Goal: Task Accomplishment & Management: Manage account settings

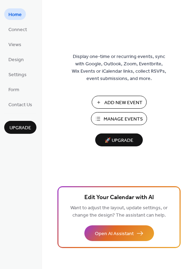
click at [121, 116] on span "Manage Events" at bounding box center [122, 119] width 39 height 7
click at [111, 119] on span "Manage Events" at bounding box center [122, 119] width 39 height 7
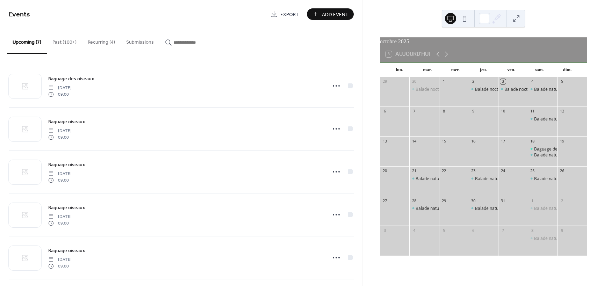
click at [477, 182] on div "Balade nature" at bounding box center [489, 179] width 28 height 6
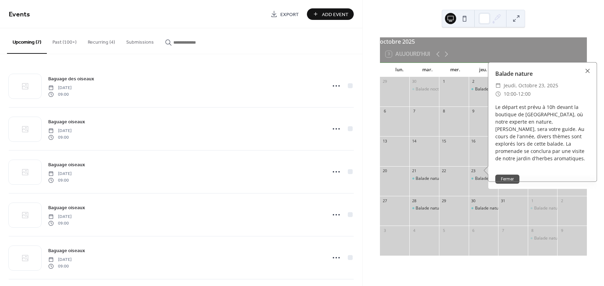
click at [515, 181] on button "Fermer" at bounding box center [507, 179] width 24 height 9
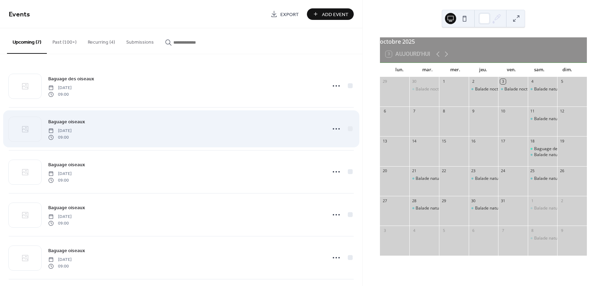
scroll to position [89, 0]
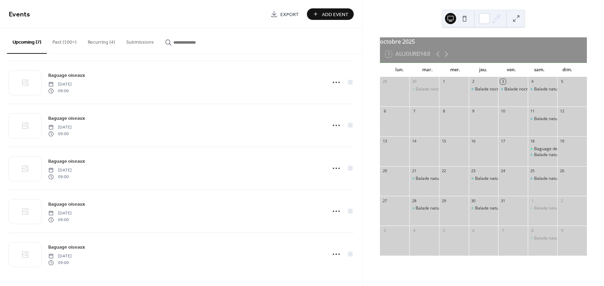
click at [69, 37] on button "Past (100+)" at bounding box center [64, 40] width 35 height 25
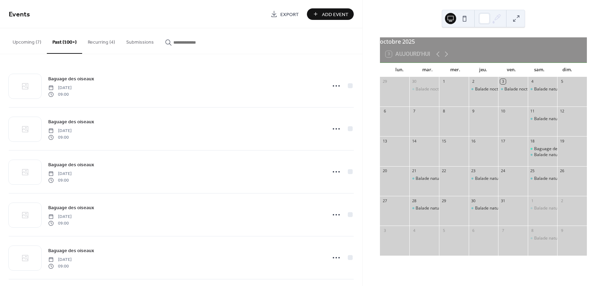
click at [100, 40] on button "Recurring (4)" at bounding box center [101, 40] width 38 height 25
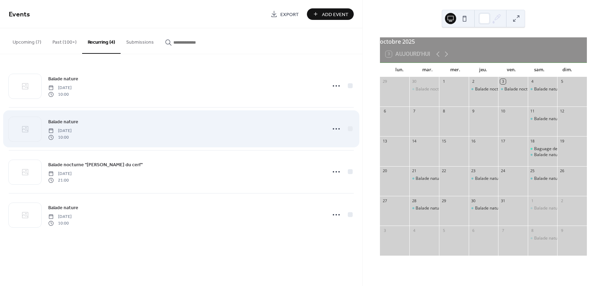
click at [72, 139] on span "10:00" at bounding box center [59, 137] width 23 height 6
click at [339, 129] on circle at bounding box center [338, 128] width 1 height 1
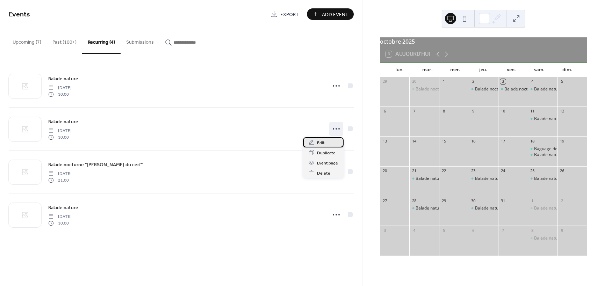
click at [320, 144] on span "Edit" at bounding box center [321, 142] width 8 height 7
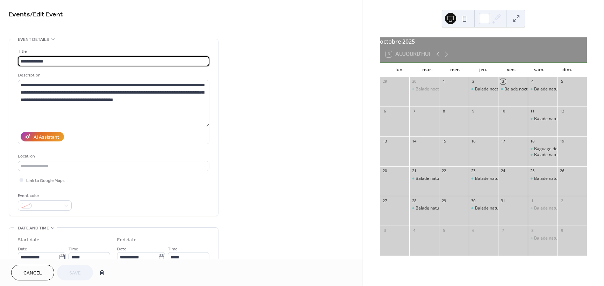
scroll to position [70, 0]
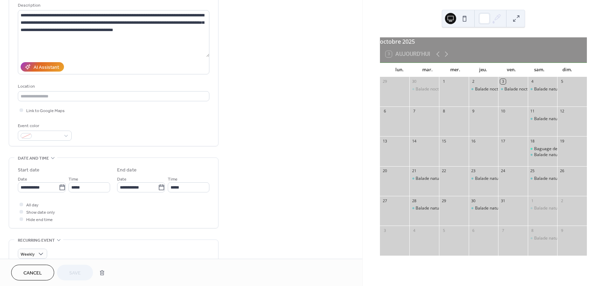
click at [28, 275] on span "Cancel" at bounding box center [32, 273] width 19 height 7
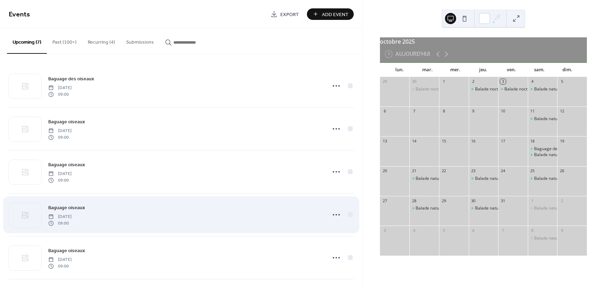
scroll to position [89, 0]
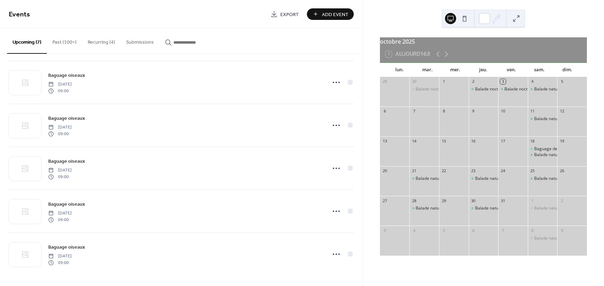
click at [92, 42] on button "Recurring (4)" at bounding box center [101, 40] width 38 height 25
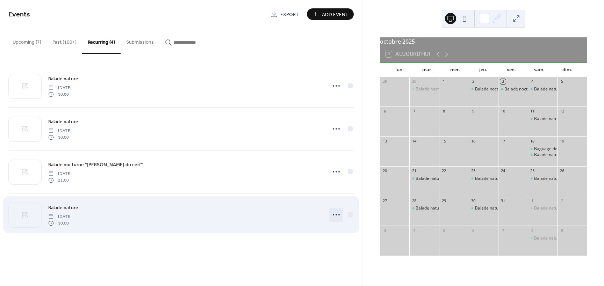
click at [337, 212] on icon at bounding box center [336, 214] width 11 height 11
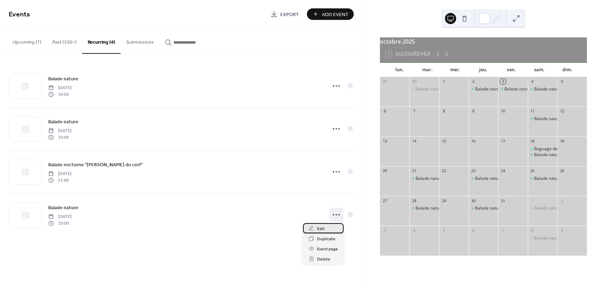
click at [318, 229] on span "Edit" at bounding box center [321, 228] width 8 height 7
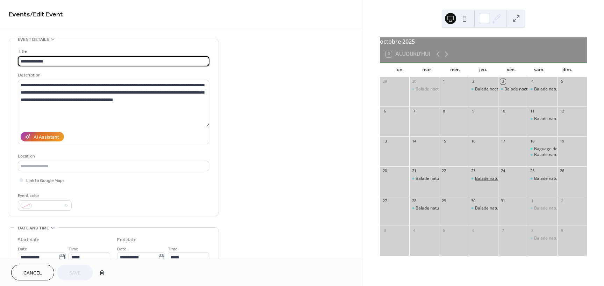
click at [480, 182] on div "Balade nature" at bounding box center [489, 179] width 28 height 6
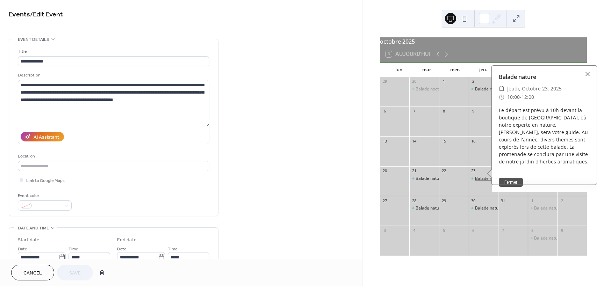
drag, startPoint x: 481, startPoint y: 182, endPoint x: 243, endPoint y: 72, distance: 261.6
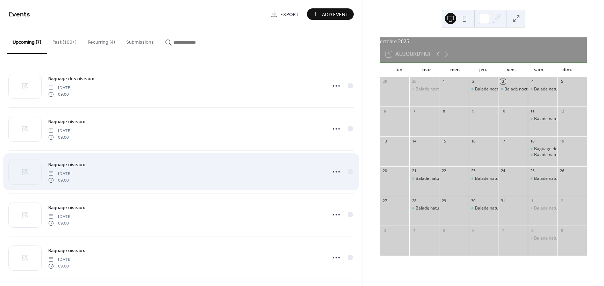
scroll to position [89, 0]
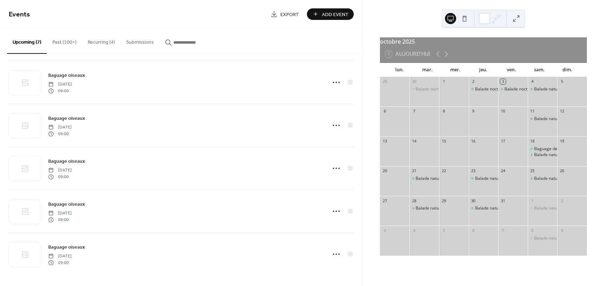
click at [59, 38] on button "Past (100+)" at bounding box center [64, 40] width 35 height 25
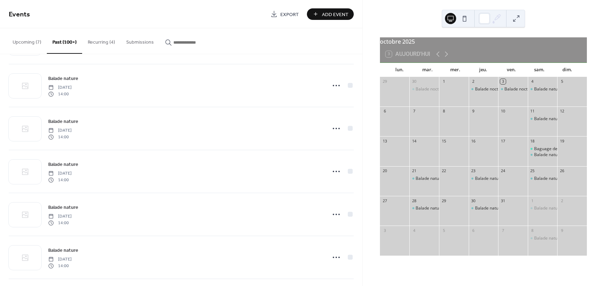
scroll to position [804, 0]
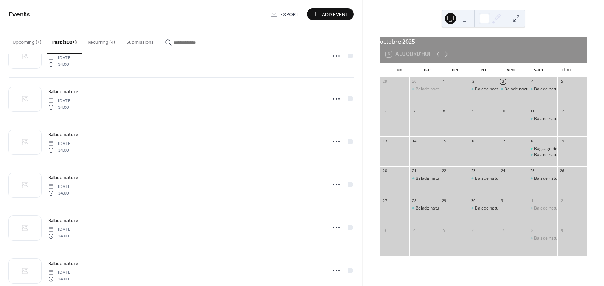
click at [103, 45] on button "Recurring (4)" at bounding box center [101, 40] width 38 height 25
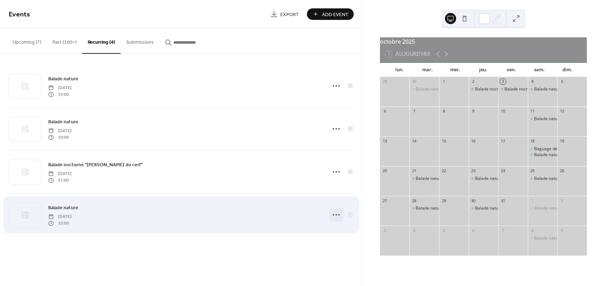
click at [337, 212] on icon at bounding box center [336, 214] width 11 height 11
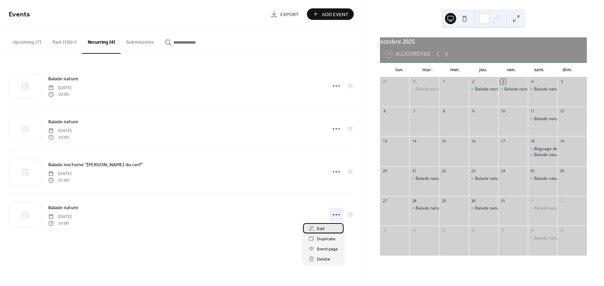
click at [323, 228] on span "Edit" at bounding box center [321, 228] width 8 height 7
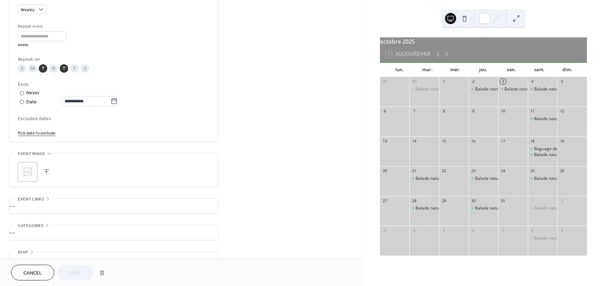
scroll to position [330, 0]
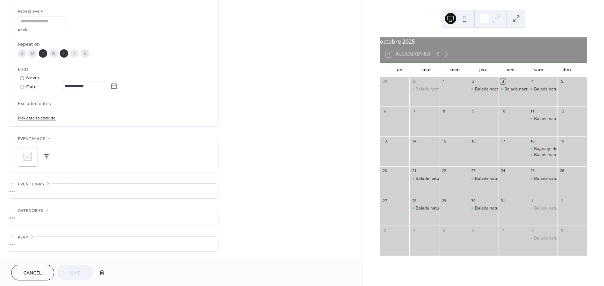
click at [64, 53] on div "T" at bounding box center [64, 53] width 8 height 8
click at [74, 273] on span "Save" at bounding box center [75, 273] width 12 height 7
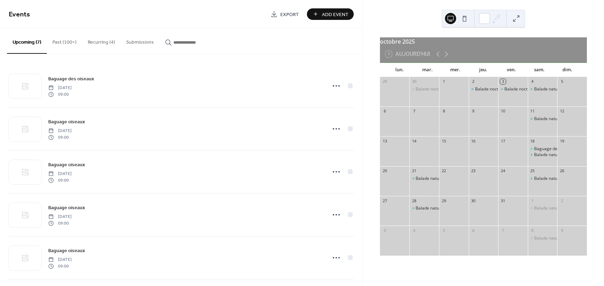
click at [341, 14] on span "Add Event" at bounding box center [335, 14] width 27 height 7
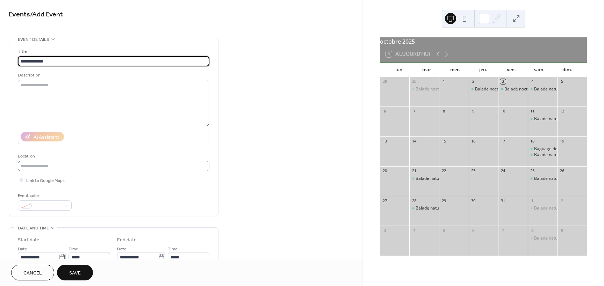
scroll to position [140, 0]
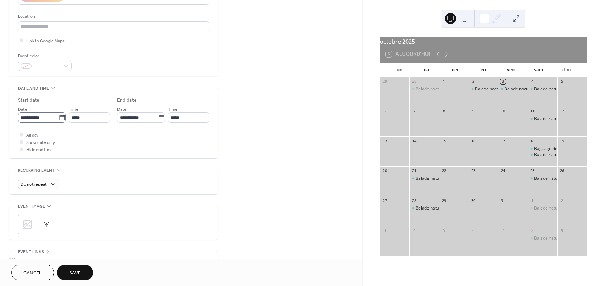
type input "**********"
click at [41, 117] on input "**********" at bounding box center [38, 118] width 41 height 10
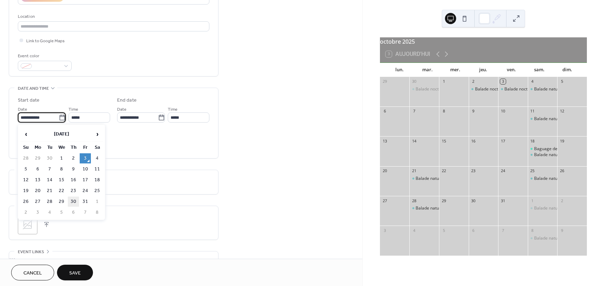
click at [70, 200] on td "30" at bounding box center [73, 202] width 11 height 10
type input "**********"
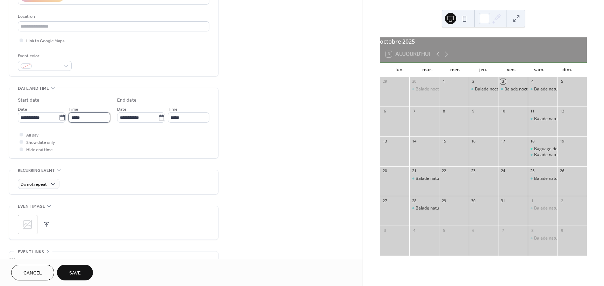
click at [94, 115] on input "*****" at bounding box center [89, 118] width 42 height 10
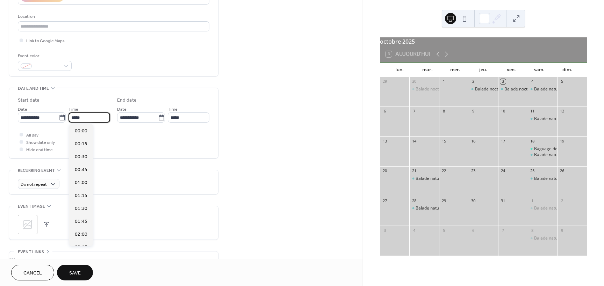
scroll to position [621, 0]
type input "*"
type input "*****"
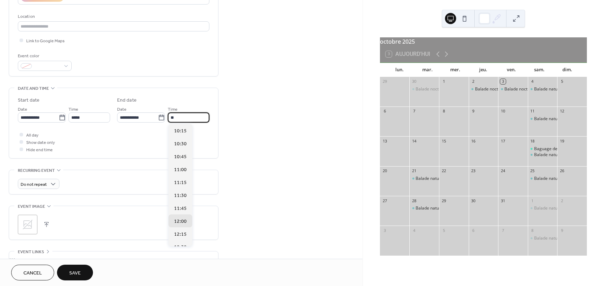
type input "*****"
click at [56, 273] on div "Cancel Save" at bounding box center [52, 273] width 82 height 16
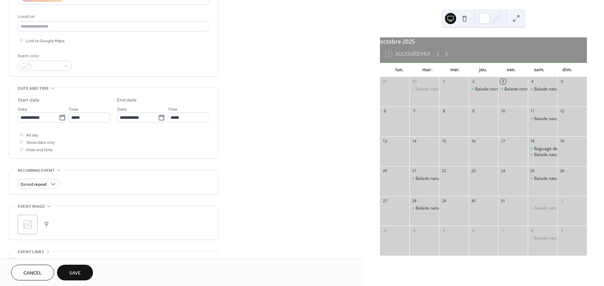
click at [63, 273] on button "Save" at bounding box center [75, 273] width 36 height 16
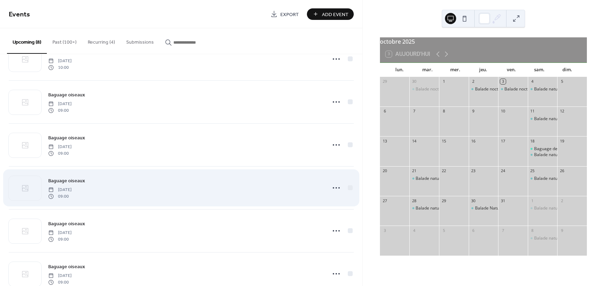
scroll to position [132, 0]
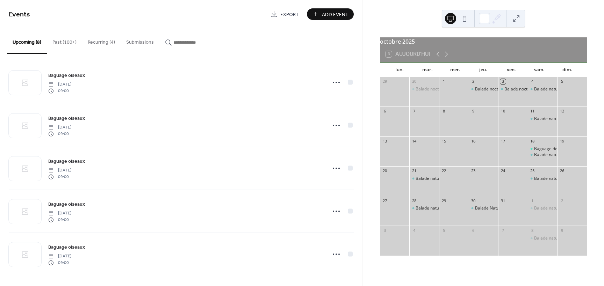
click at [104, 45] on button "Recurring (4)" at bounding box center [101, 40] width 38 height 25
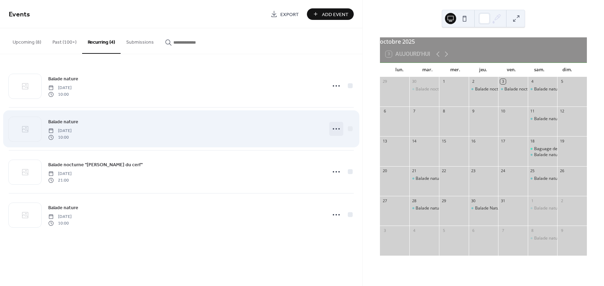
click at [335, 130] on icon at bounding box center [336, 128] width 11 height 11
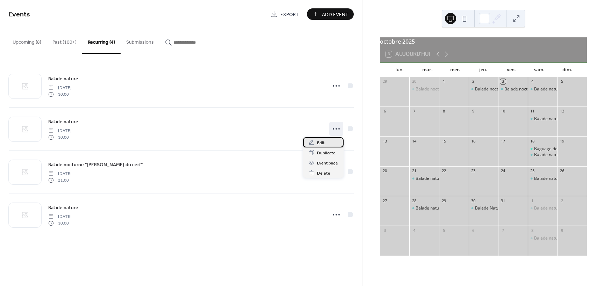
click at [328, 146] on div "Edit" at bounding box center [323, 142] width 41 height 10
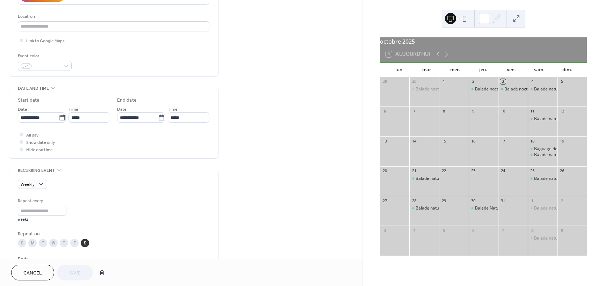
scroll to position [245, 0]
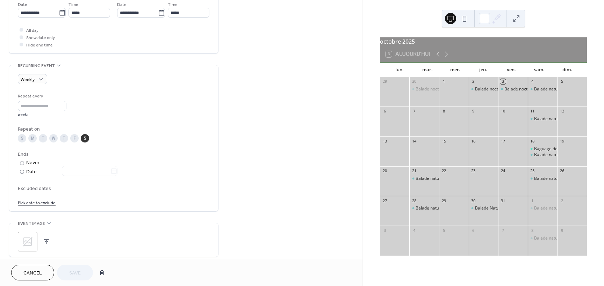
click at [41, 189] on span "Excluded dates" at bounding box center [114, 188] width 192 height 7
click at [46, 203] on link "Pick date to exclude" at bounding box center [37, 202] width 38 height 7
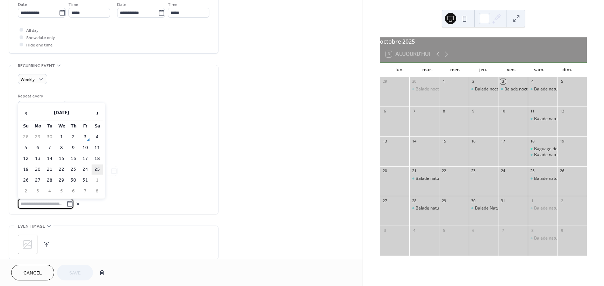
click at [94, 167] on td "25" at bounding box center [97, 170] width 11 height 10
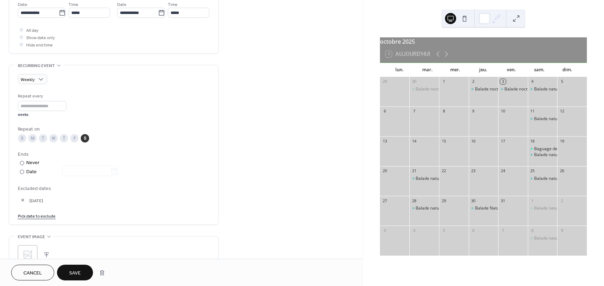
click at [79, 272] on span "Save" at bounding box center [75, 273] width 12 height 7
